Goal: Transaction & Acquisition: Purchase product/service

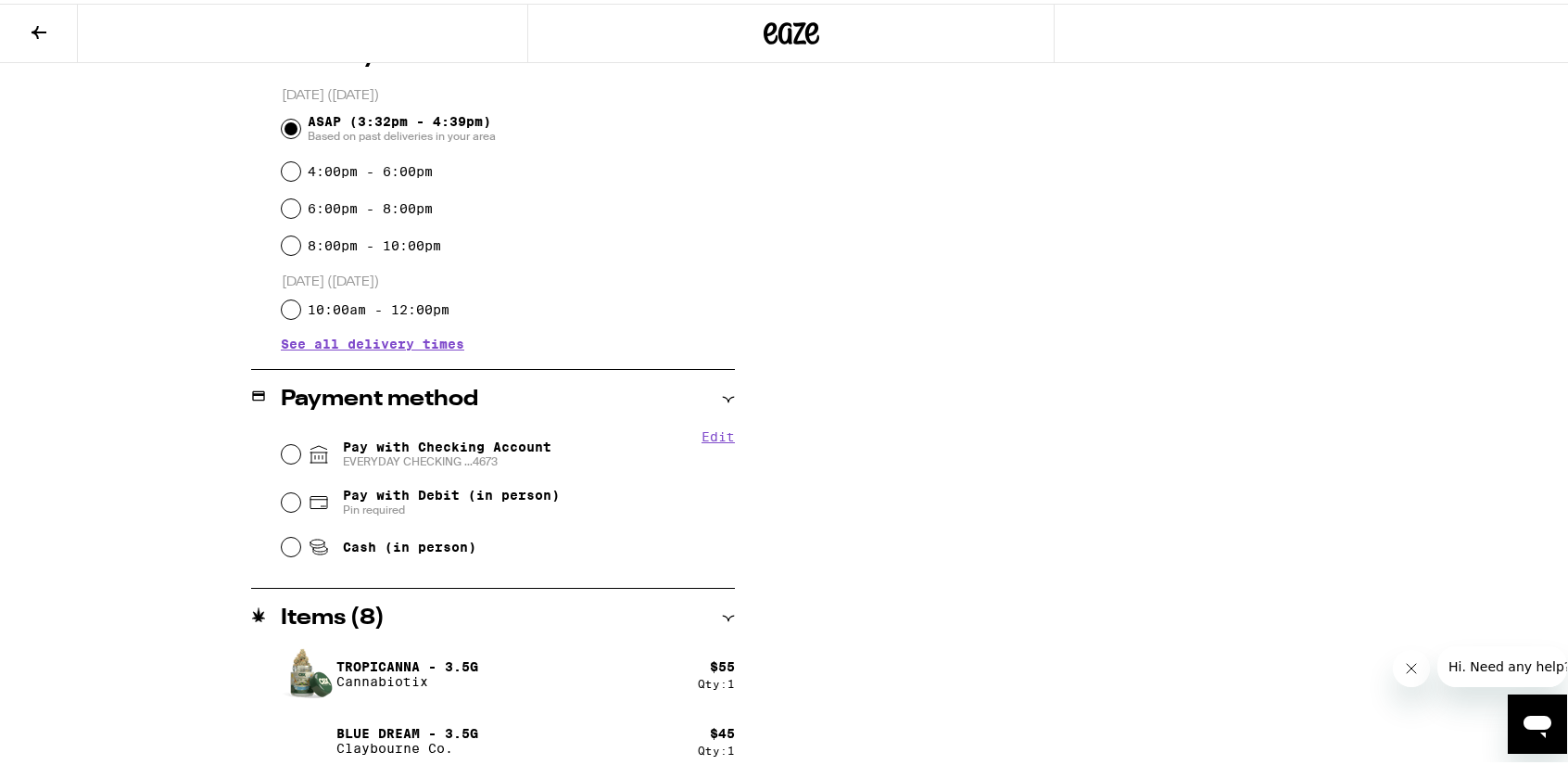
scroll to position [556, 0]
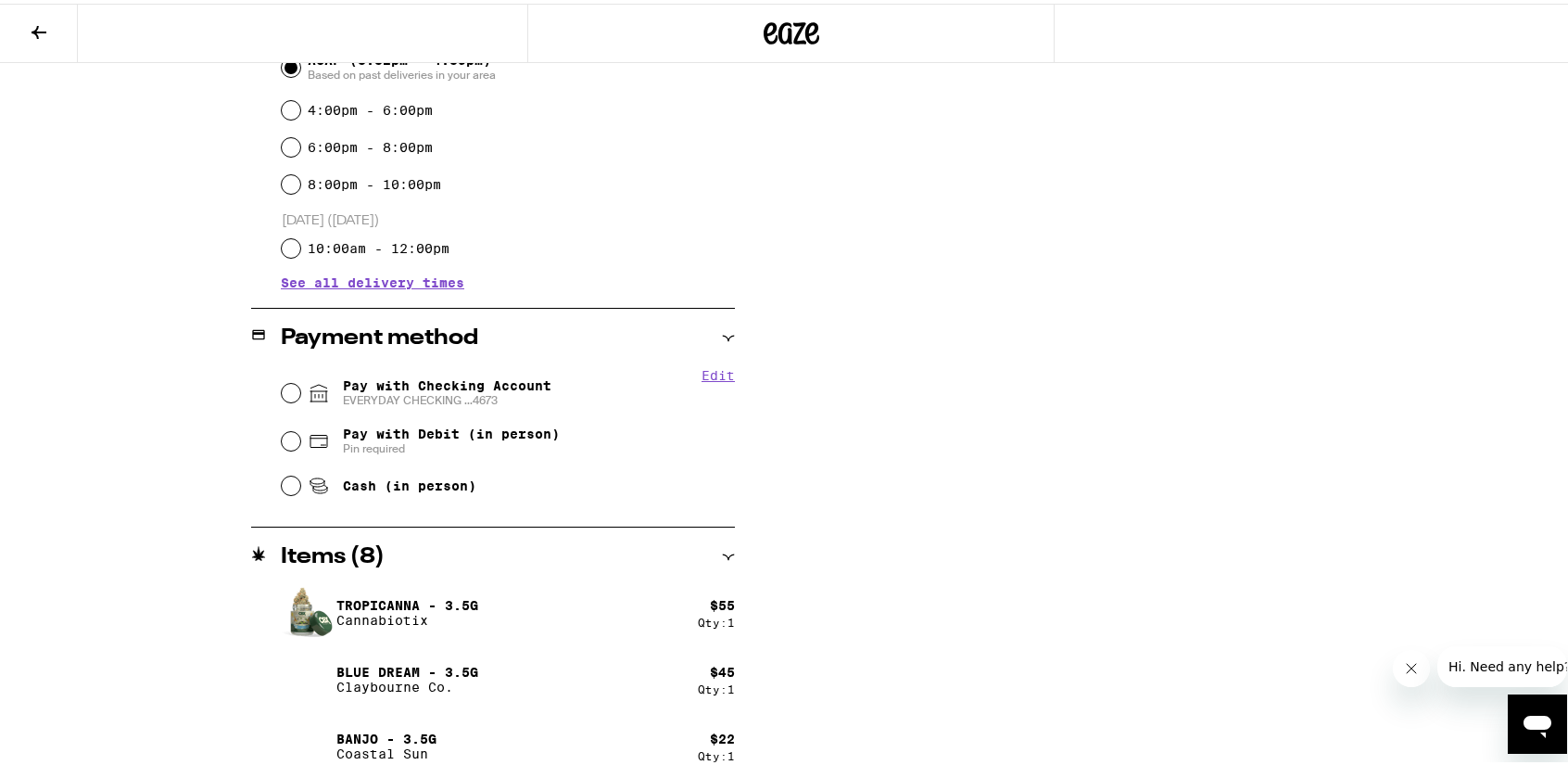
click at [439, 383] on span "Pay with Checking Account EVERYDAY CHECKING ...4673" at bounding box center [448, 389] width 209 height 30
click at [300, 383] on input "Pay with Checking Account EVERYDAY CHECKING ...4673" at bounding box center [290, 389] width 18 height 18
radio input "true"
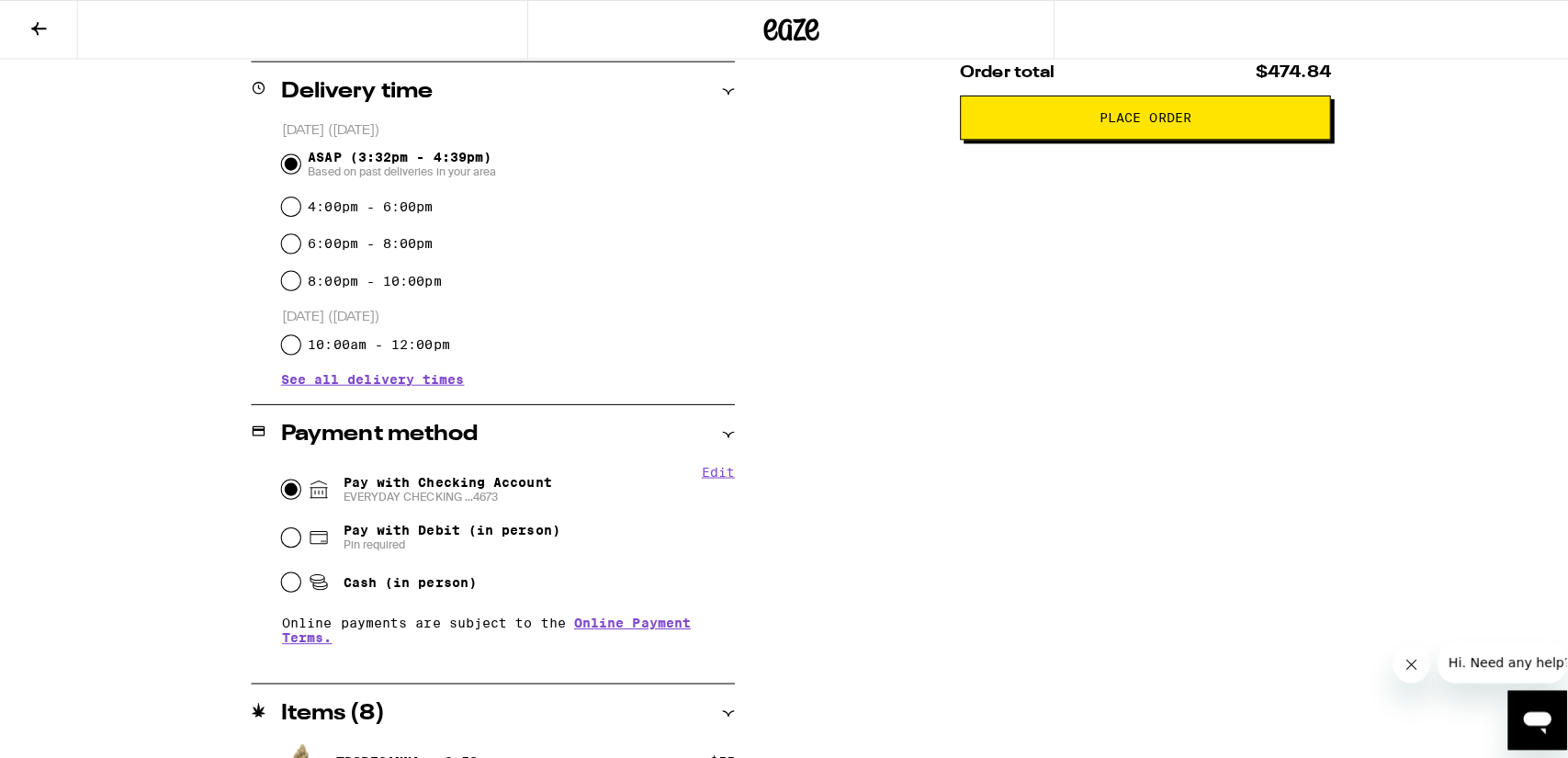
scroll to position [0, 0]
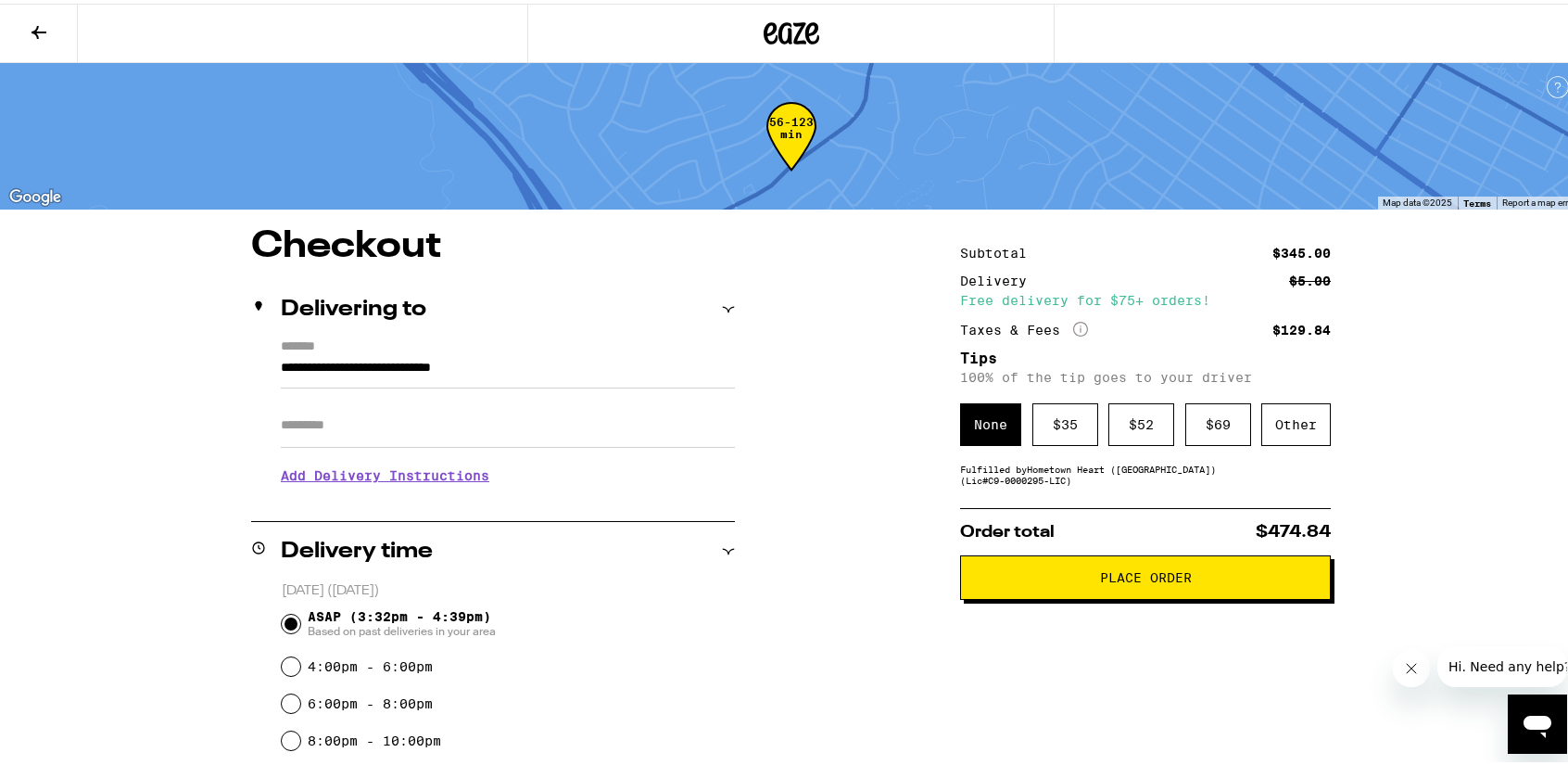
click at [1100, 578] on span "Place Order" at bounding box center [1145, 573] width 92 height 13
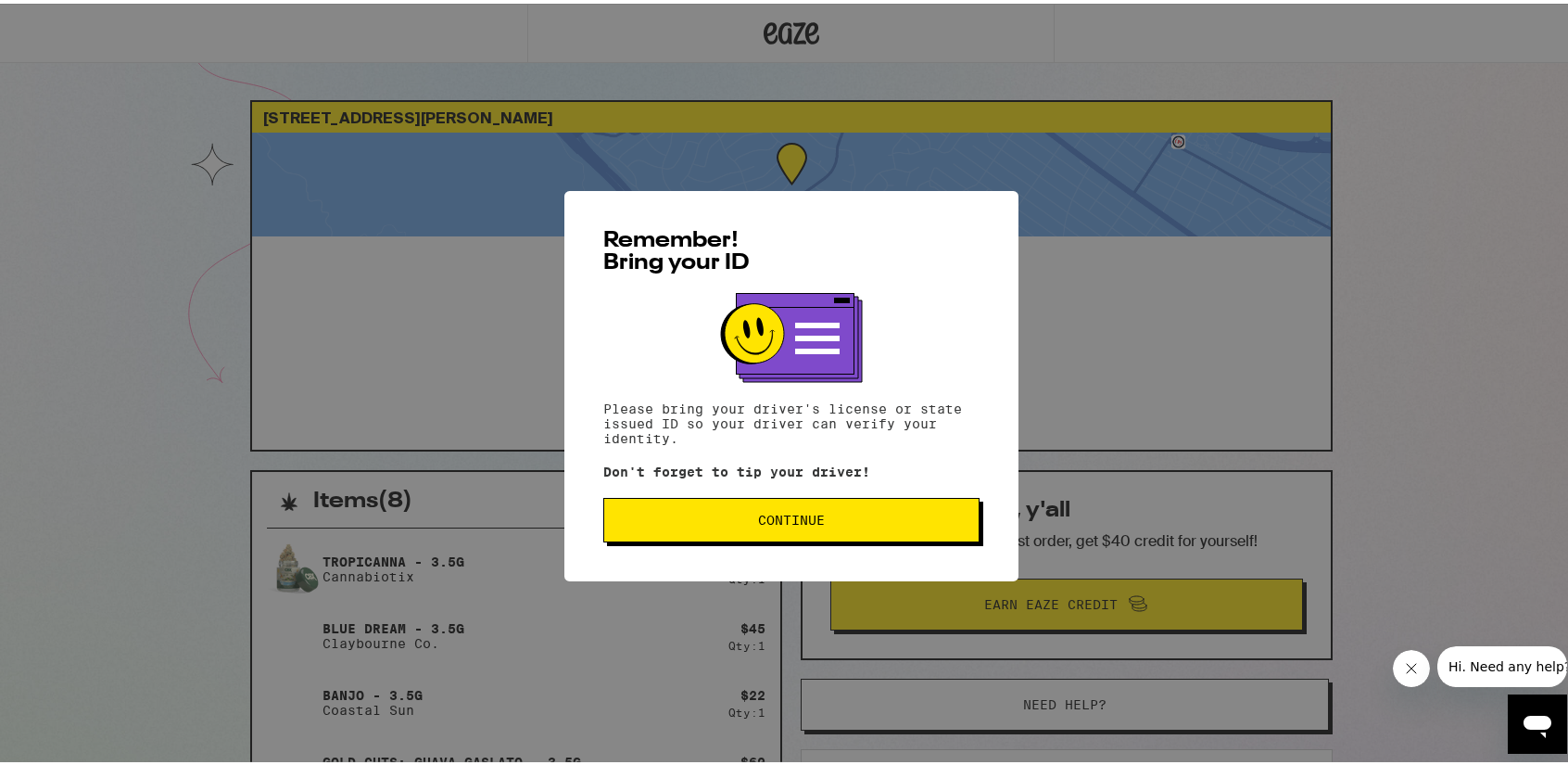
click at [774, 522] on span "Continue" at bounding box center [791, 515] width 67 height 13
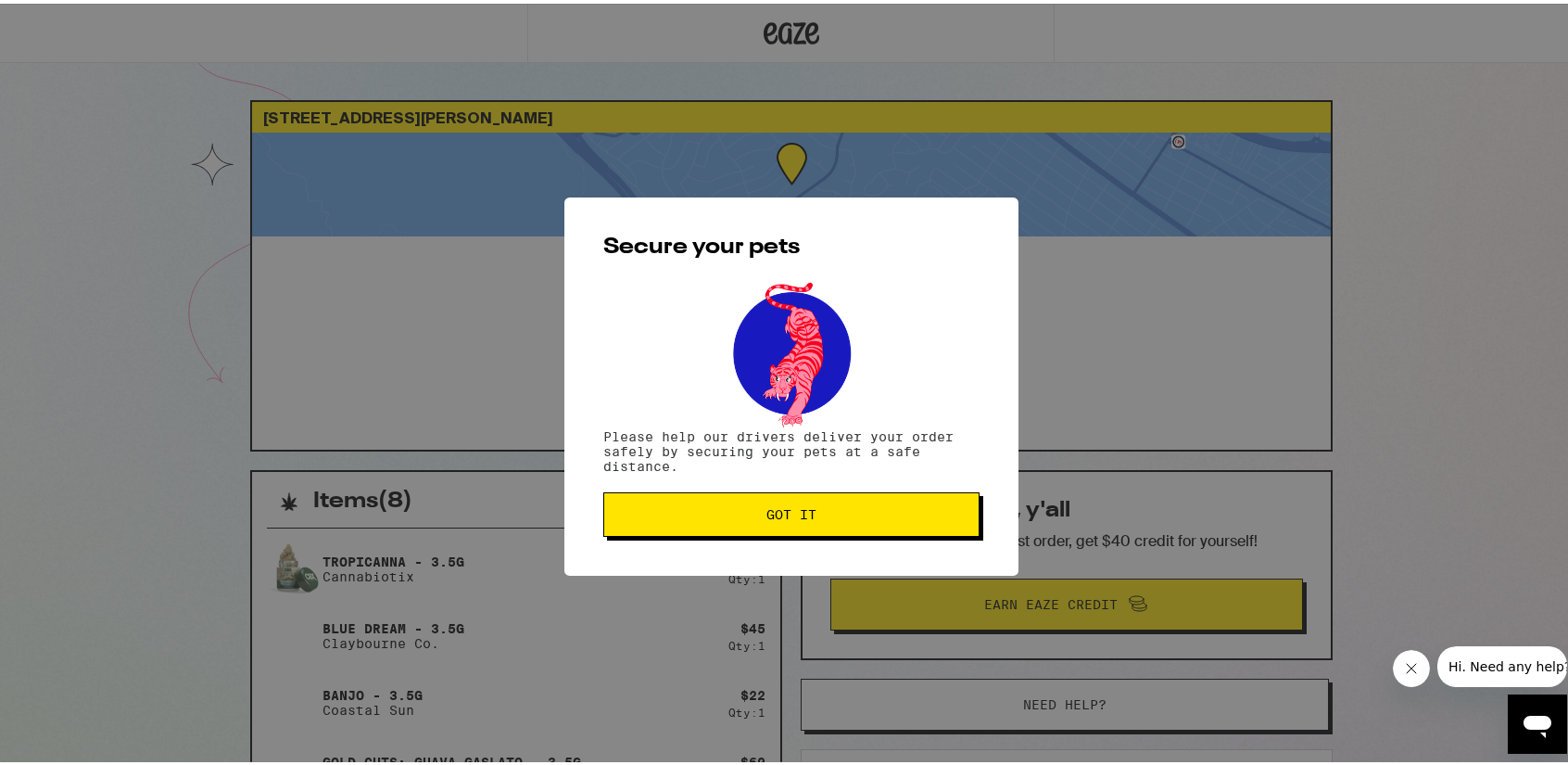
click at [860, 517] on span "Got it" at bounding box center [791, 510] width 344 height 13
